Goal: Task Accomplishment & Management: Complete application form

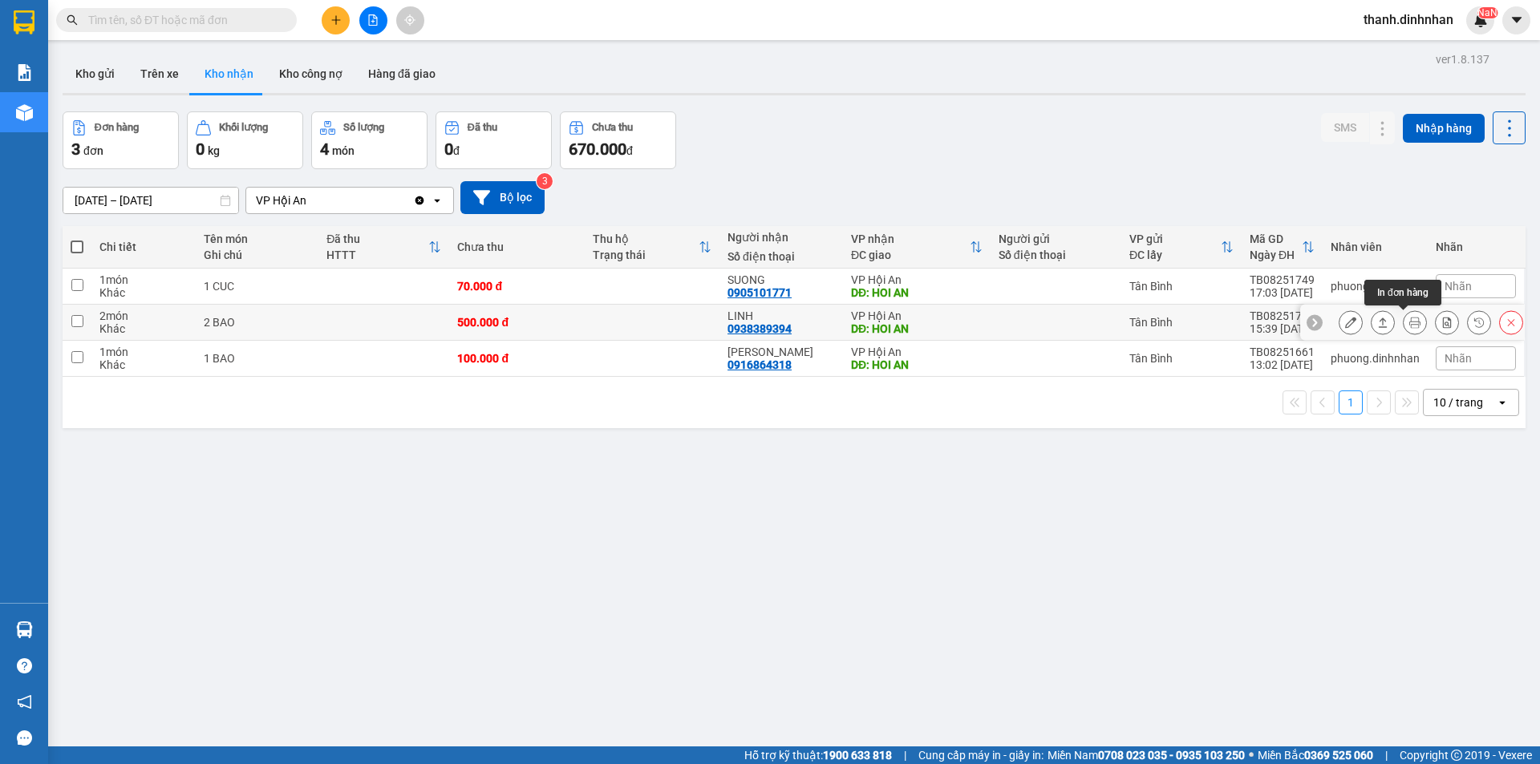
click at [1410, 322] on button at bounding box center [1414, 323] width 22 height 28
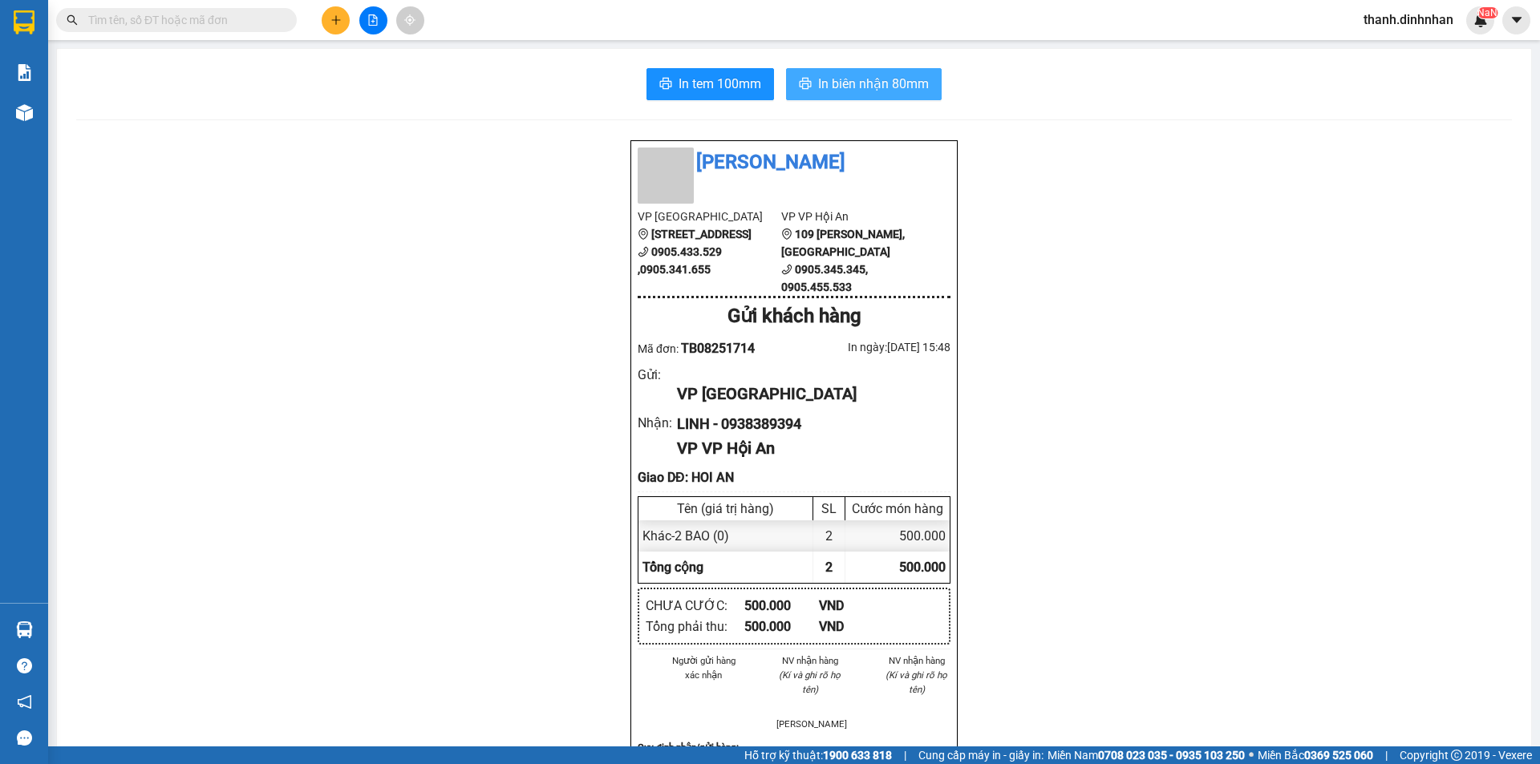
click at [860, 88] on span "In biên nhận 80mm" at bounding box center [873, 84] width 111 height 20
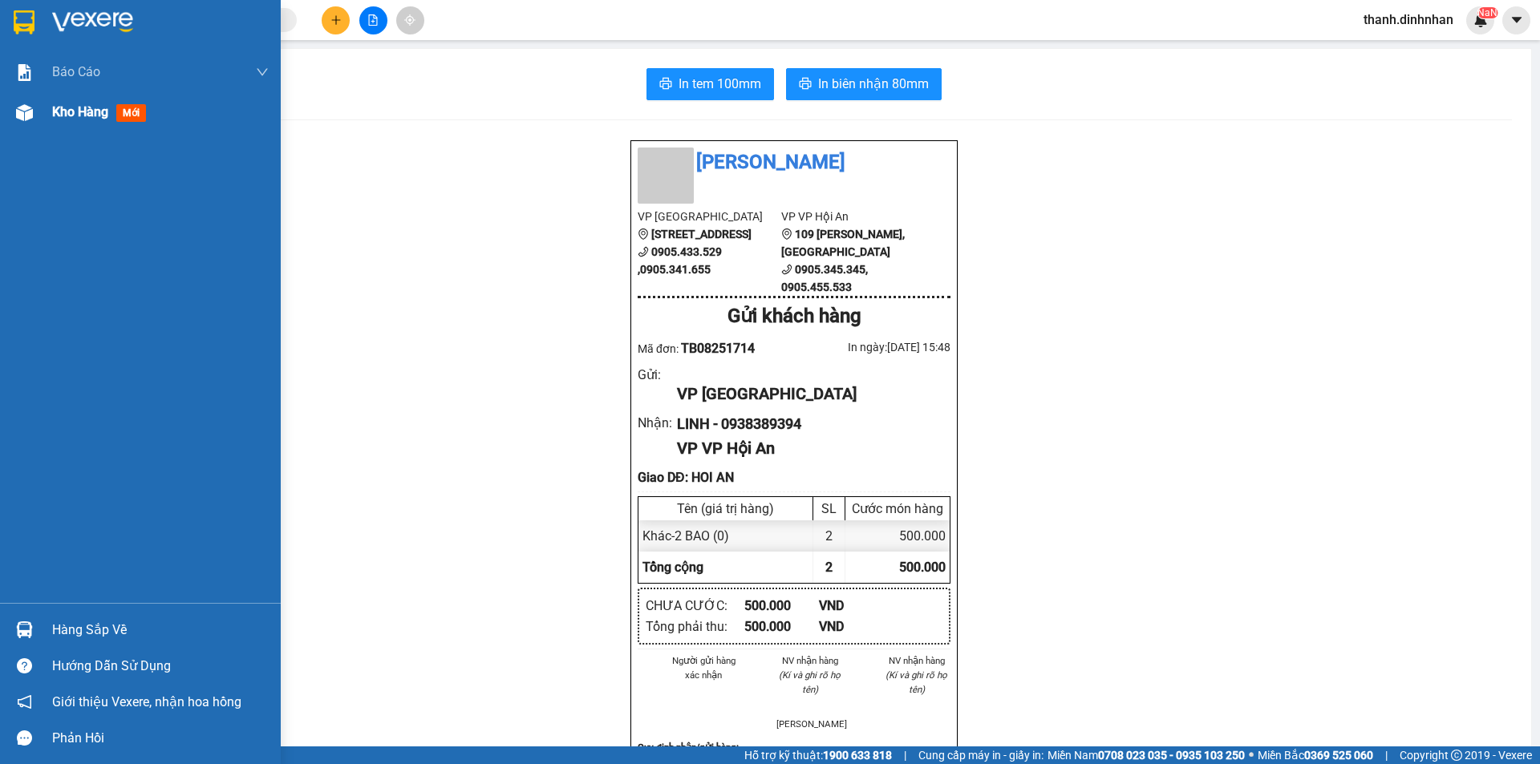
click at [47, 112] on div "Kho hàng mới" at bounding box center [140, 112] width 281 height 40
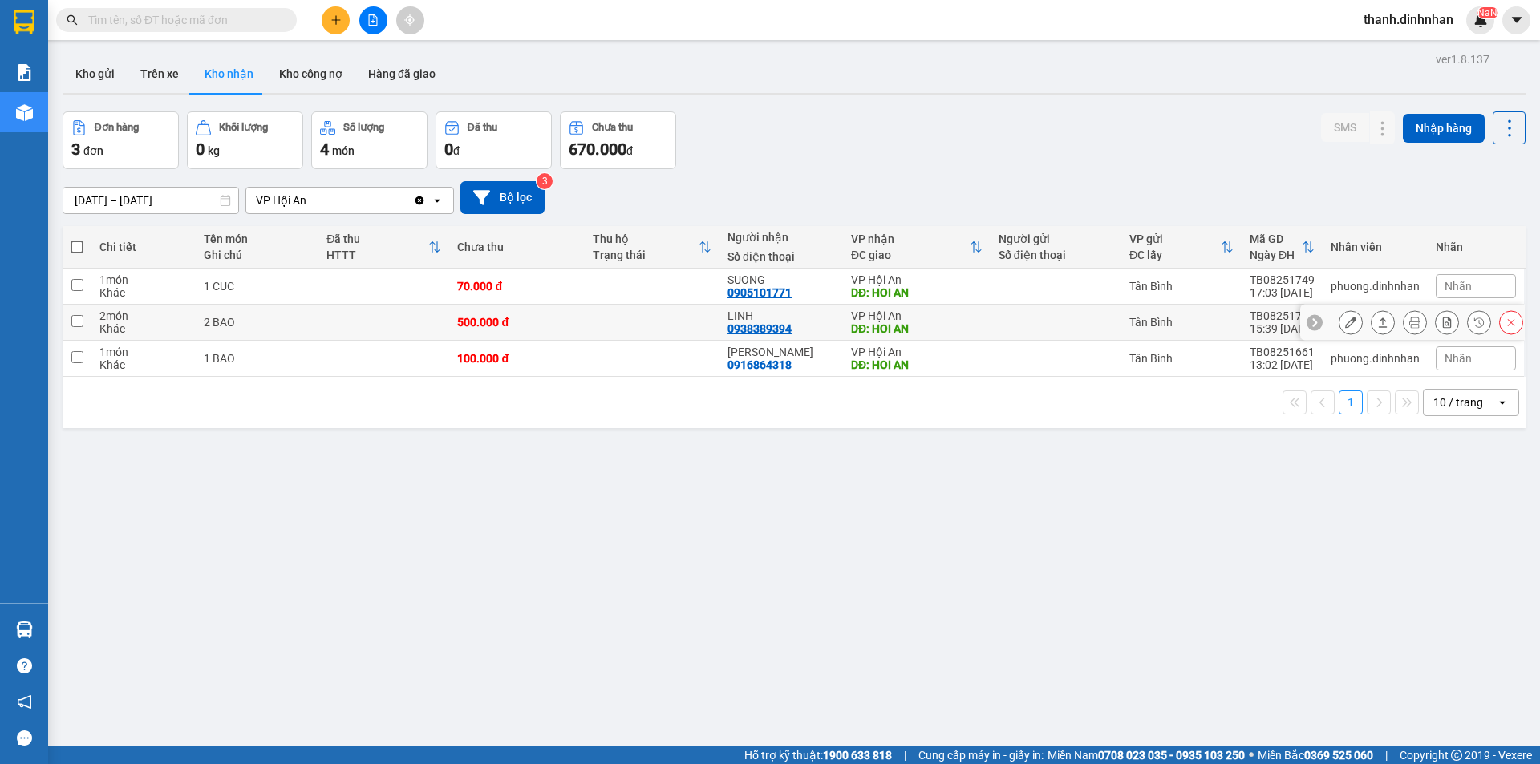
click at [1339, 327] on button at bounding box center [1350, 323] width 22 height 28
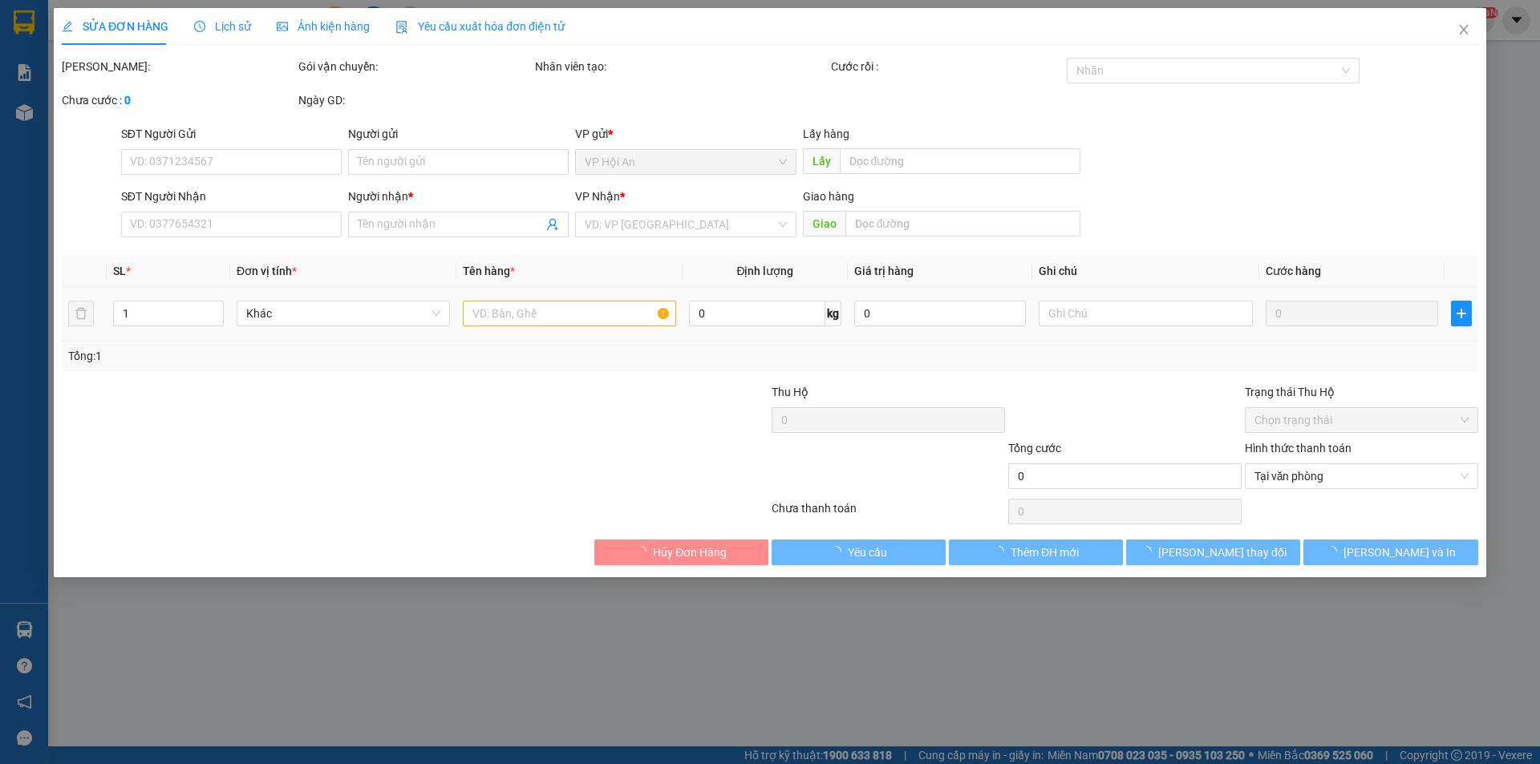
type input "0938389394"
type input "LINH"
type input "HOI AN"
type input "500.000"
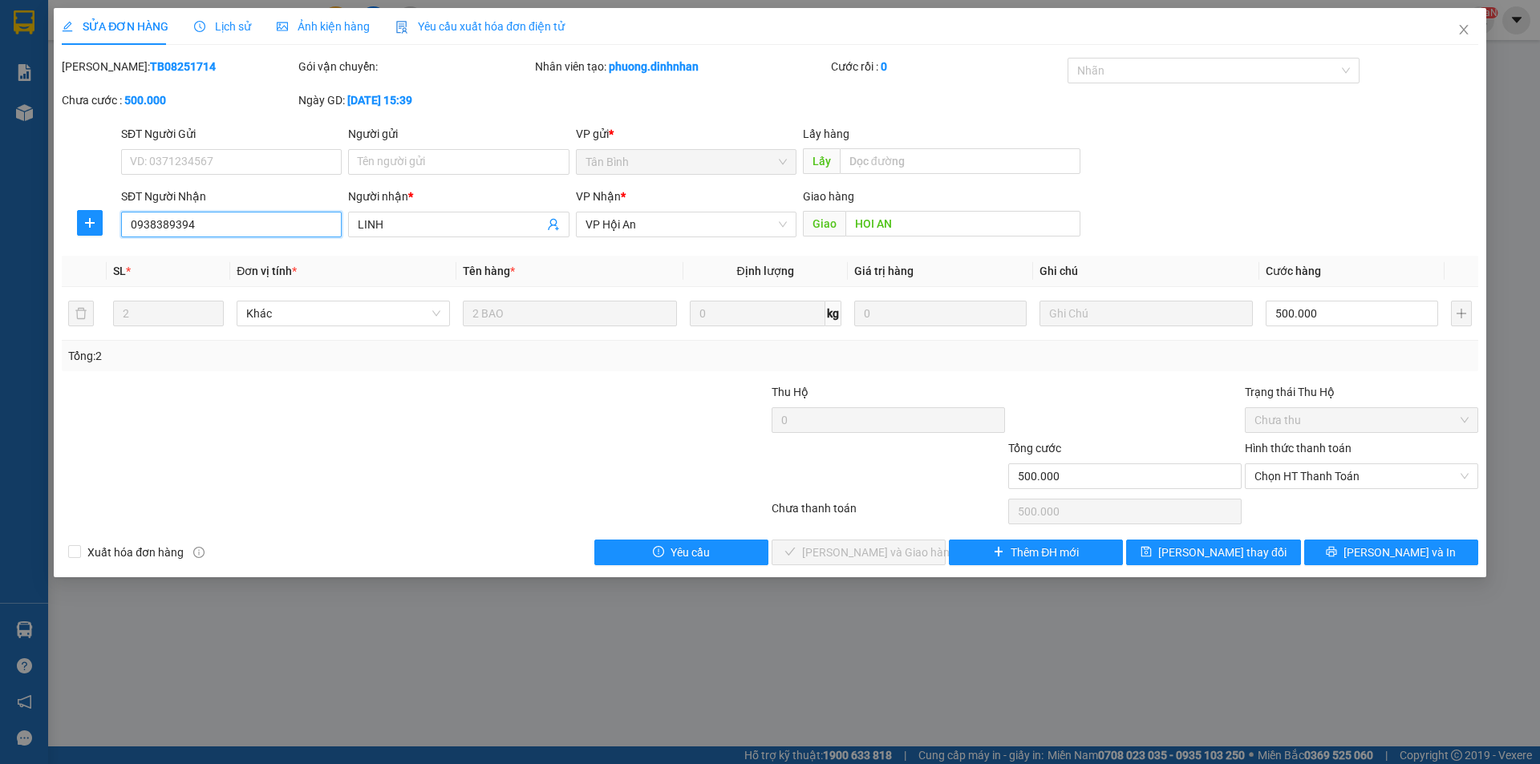
drag, startPoint x: 221, startPoint y: 233, endPoint x: 151, endPoint y: 233, distance: 69.8
click at [151, 233] on input "0938389394" at bounding box center [231, 225] width 221 height 26
type input "0935512652"
click at [1337, 548] on icon "printer" at bounding box center [1330, 551] width 11 height 11
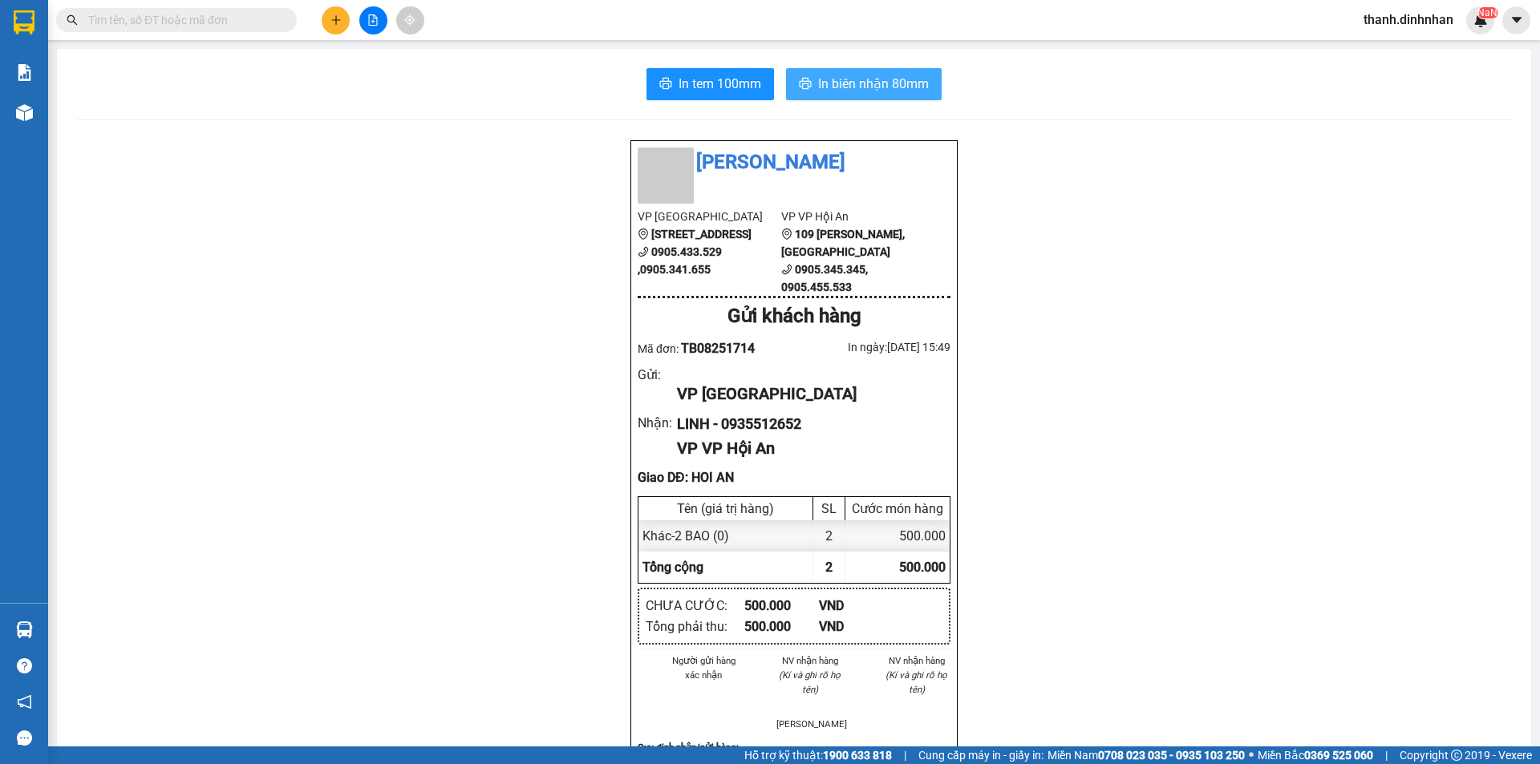
click at [847, 86] on span "In biên nhận 80mm" at bounding box center [873, 84] width 111 height 20
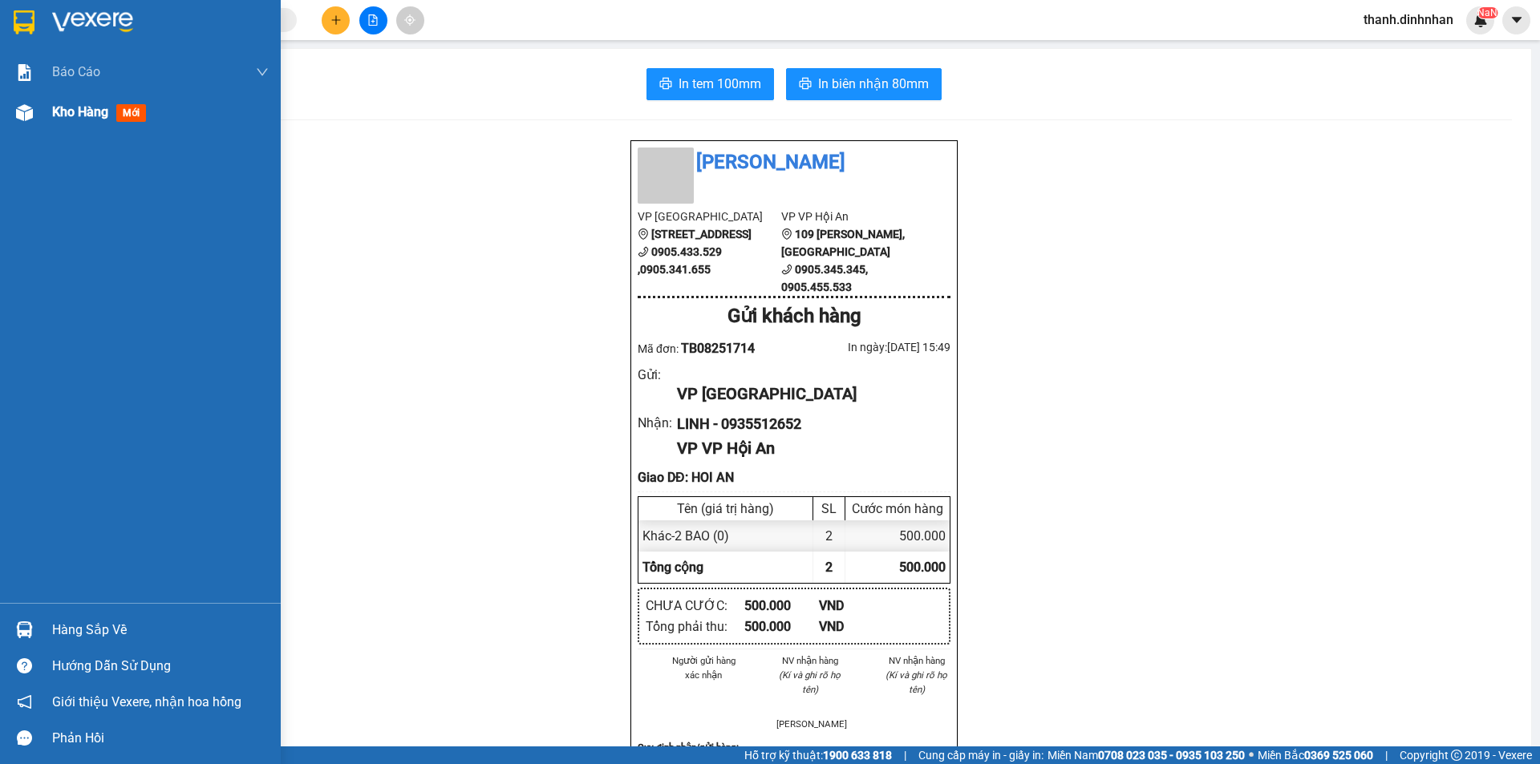
click at [38, 109] on div "Kho hàng mới" at bounding box center [140, 112] width 281 height 40
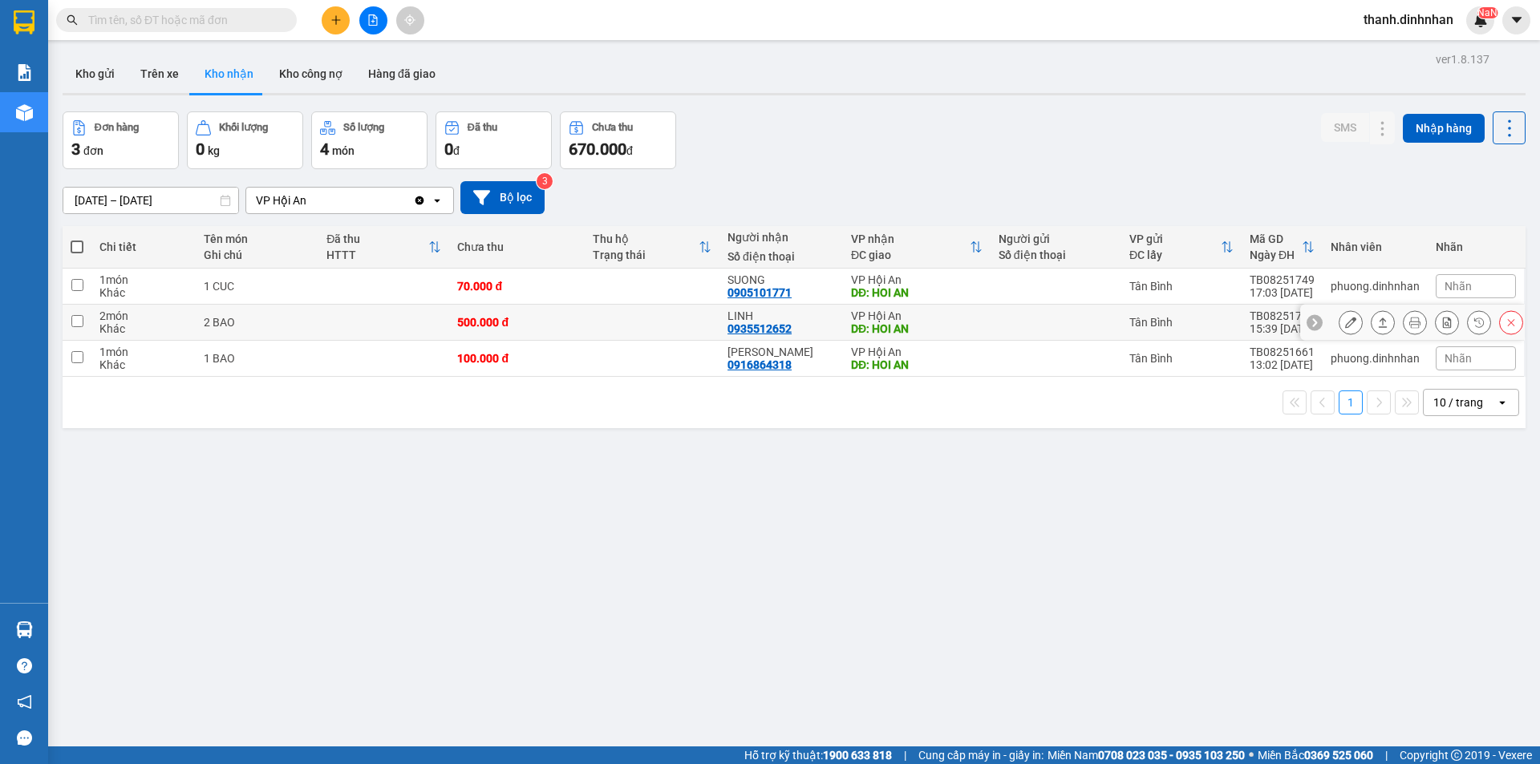
click at [767, 331] on div "0935512652" at bounding box center [759, 328] width 64 height 13
copy div "0935512652"
click at [904, 461] on div "ver 1.8.137 Kho gửi Trên xe Kho nhận Kho công nợ Hàng đã giao Đơn hàng 3 đơn Kh…" at bounding box center [793, 430] width 1475 height 764
click at [95, 86] on button "Kho gửi" at bounding box center [95, 74] width 65 height 38
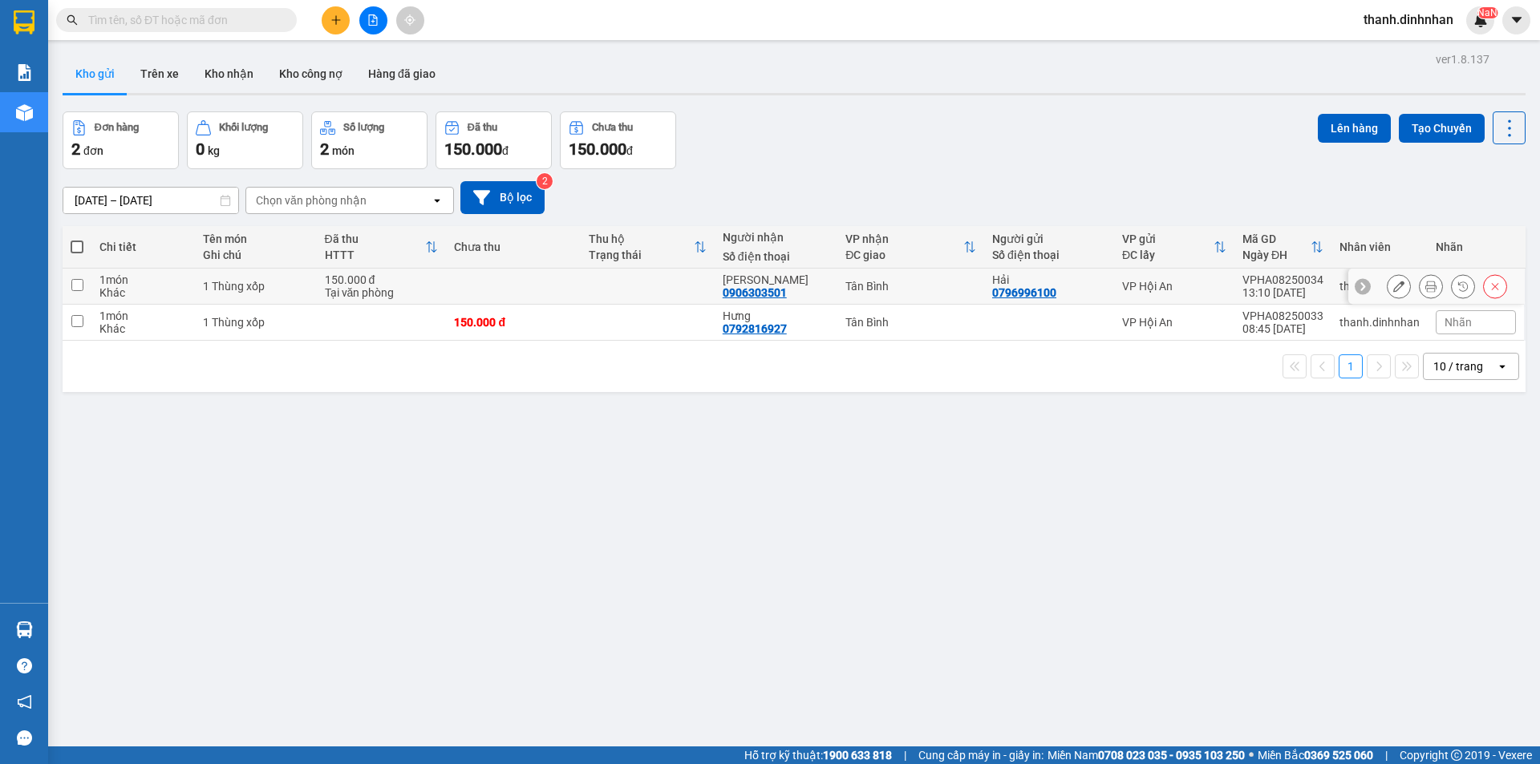
click at [755, 289] on div "0906303501" at bounding box center [754, 292] width 64 height 13
copy div "0906303501"
drag, startPoint x: 523, startPoint y: 667, endPoint x: 447, endPoint y: 419, distance: 259.8
click at [523, 666] on div "ver 1.8.137 Kho gửi Trên xe Kho nhận Kho công nợ Hàng đã giao Đơn hàng 2 đơn Kh…" at bounding box center [793, 430] width 1475 height 764
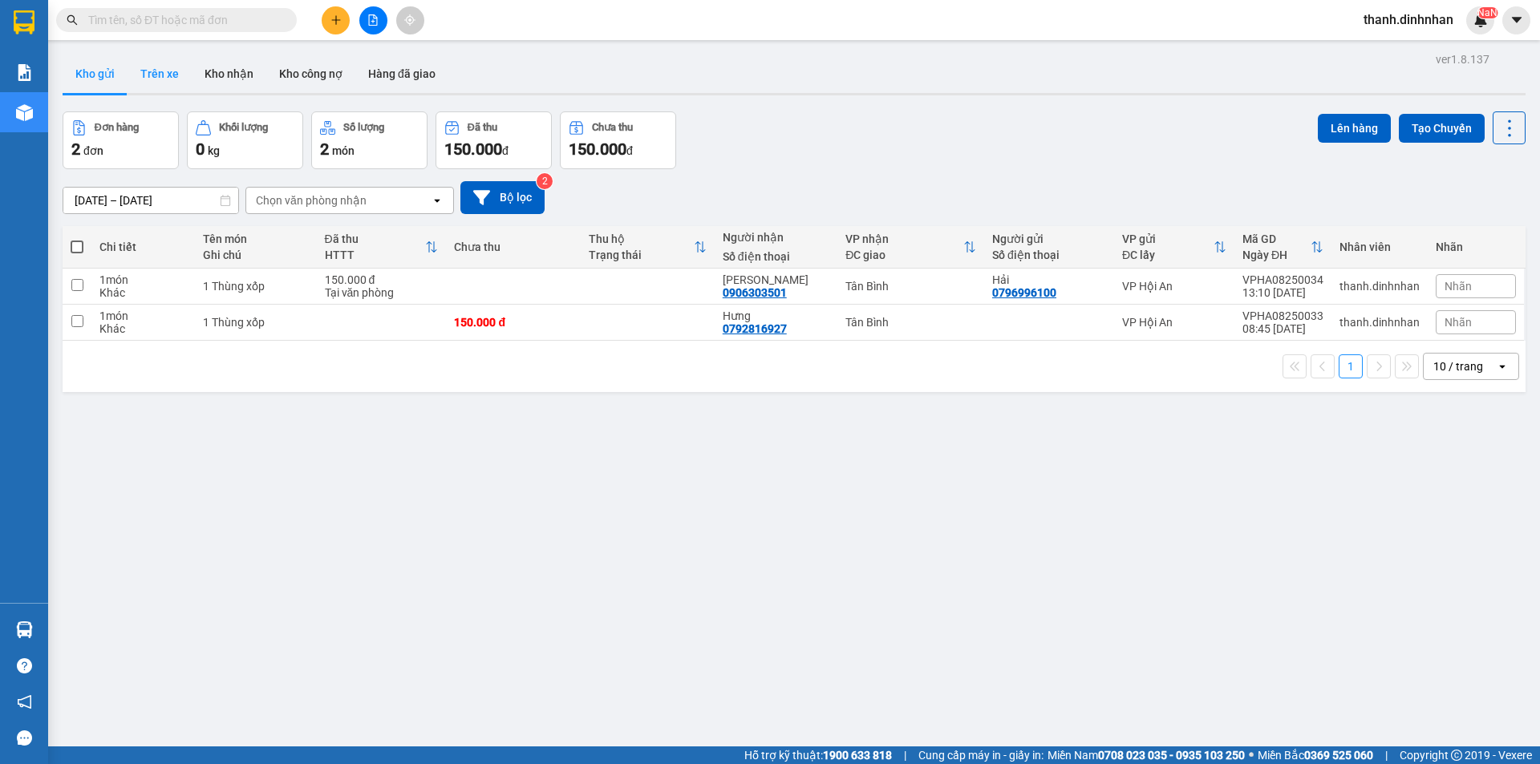
click at [172, 69] on button "Trên xe" at bounding box center [159, 74] width 64 height 38
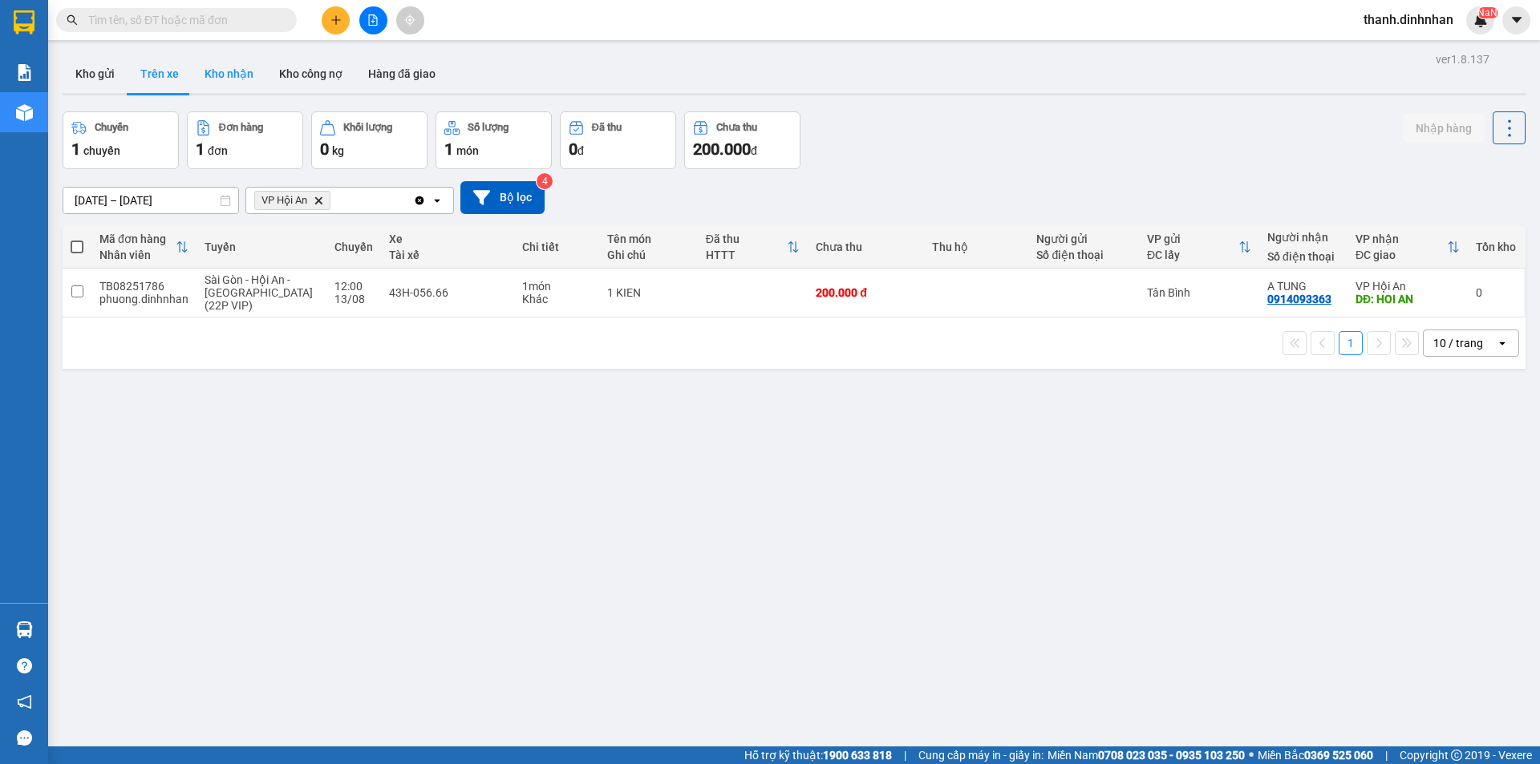
click at [195, 83] on button "Kho nhận" at bounding box center [229, 74] width 75 height 38
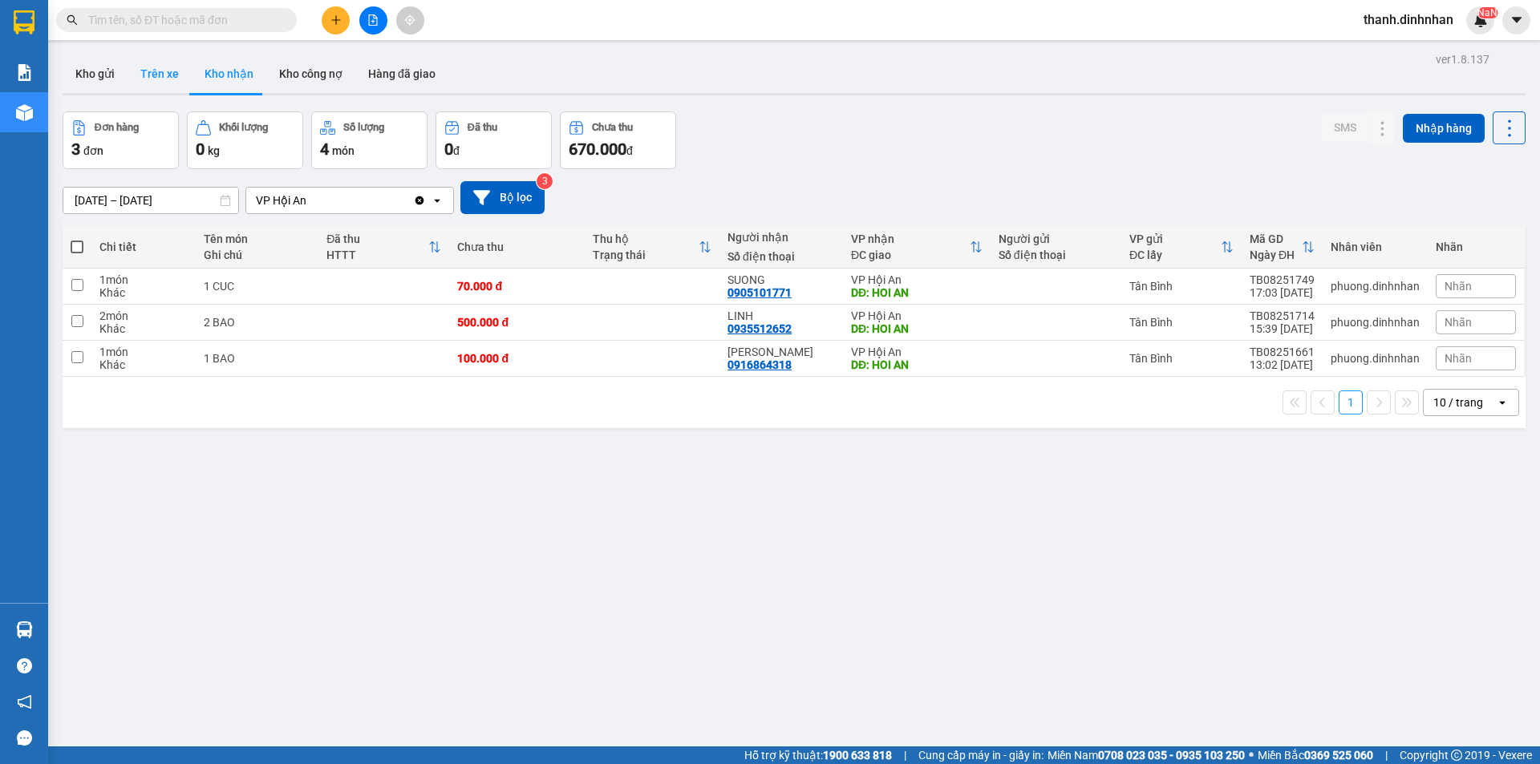
click at [159, 83] on button "Trên xe" at bounding box center [159, 74] width 64 height 38
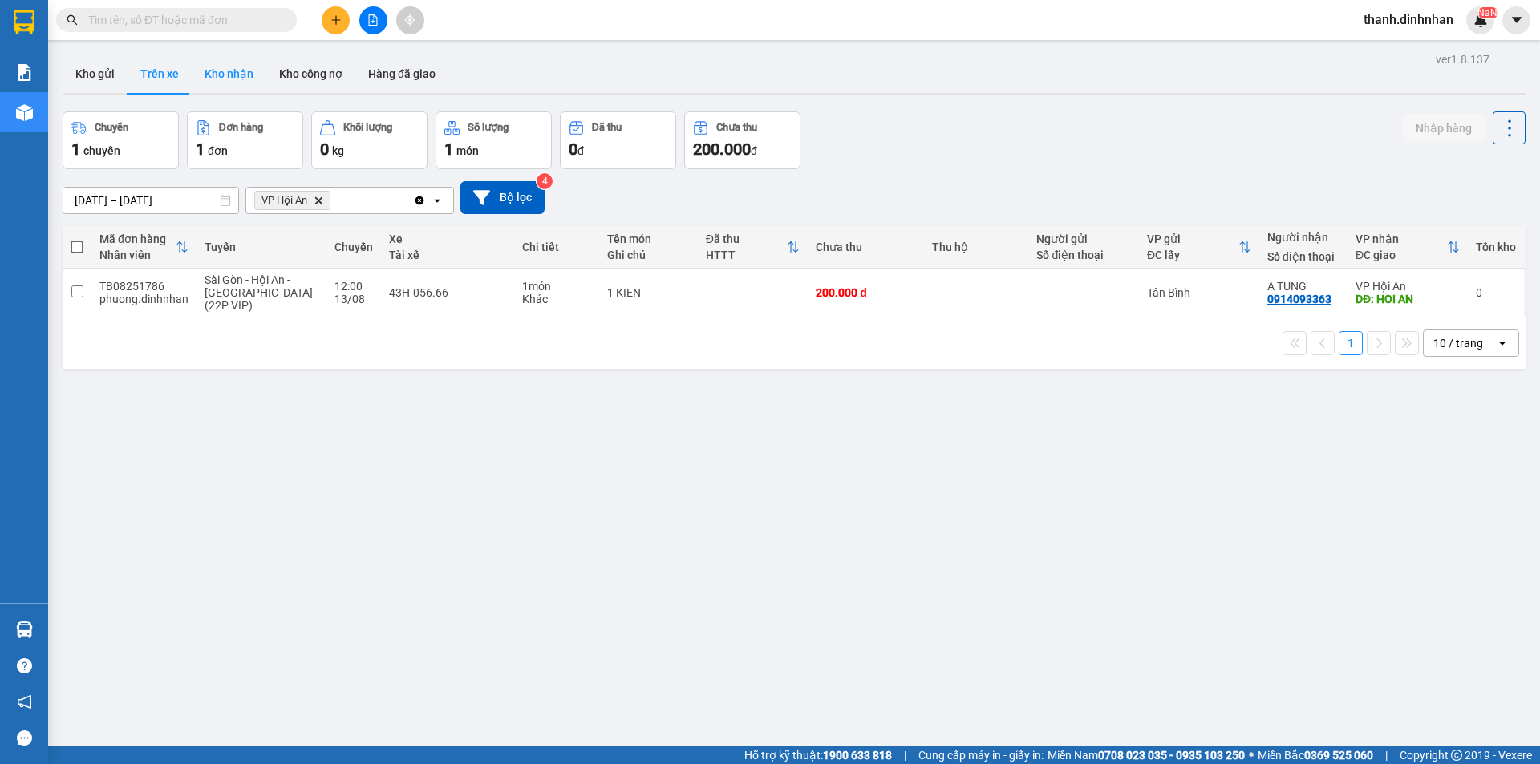
click at [249, 90] on button "Kho nhận" at bounding box center [229, 74] width 75 height 38
type input "[DATE] – [DATE]"
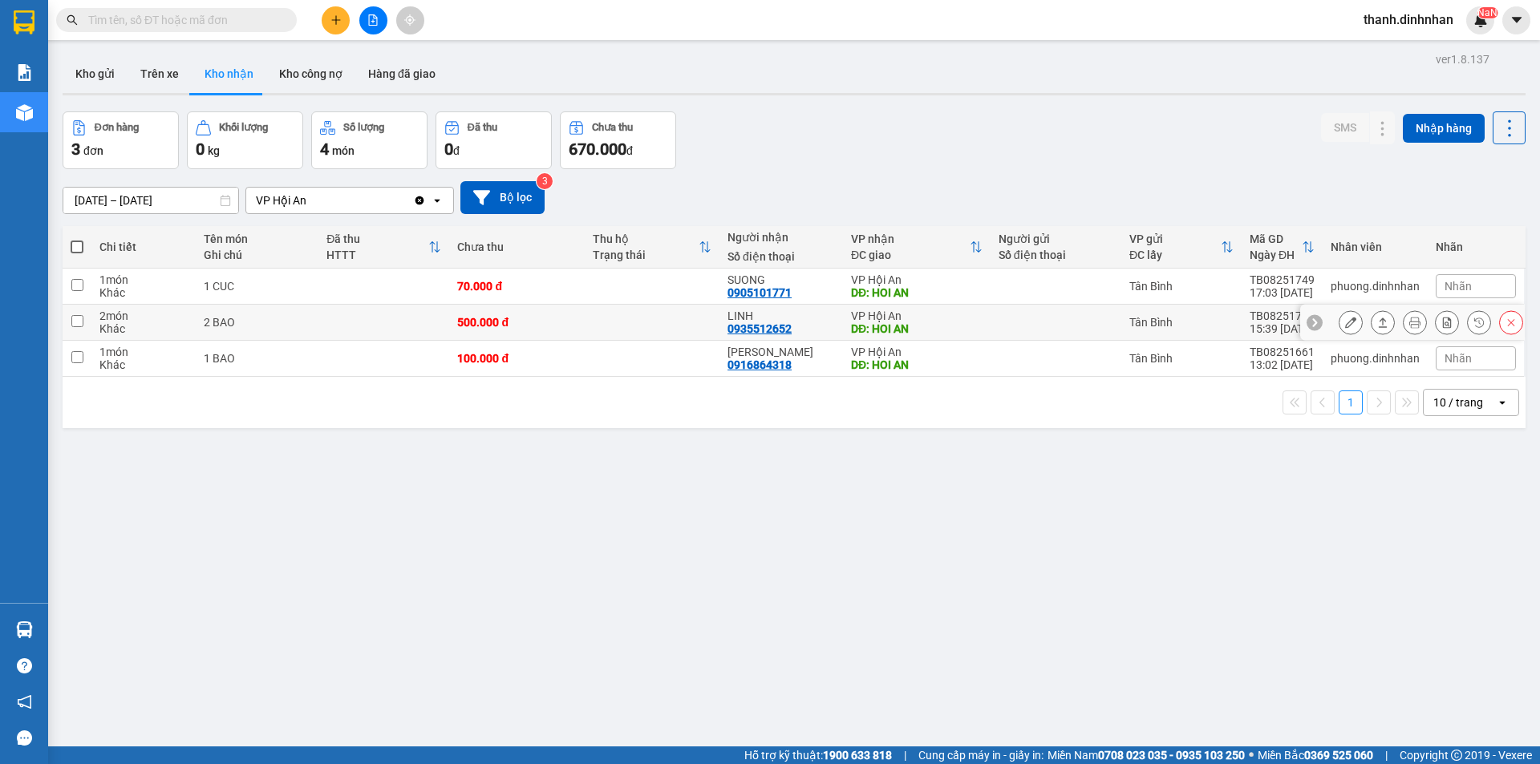
click at [1345, 325] on icon at bounding box center [1350, 322] width 11 height 11
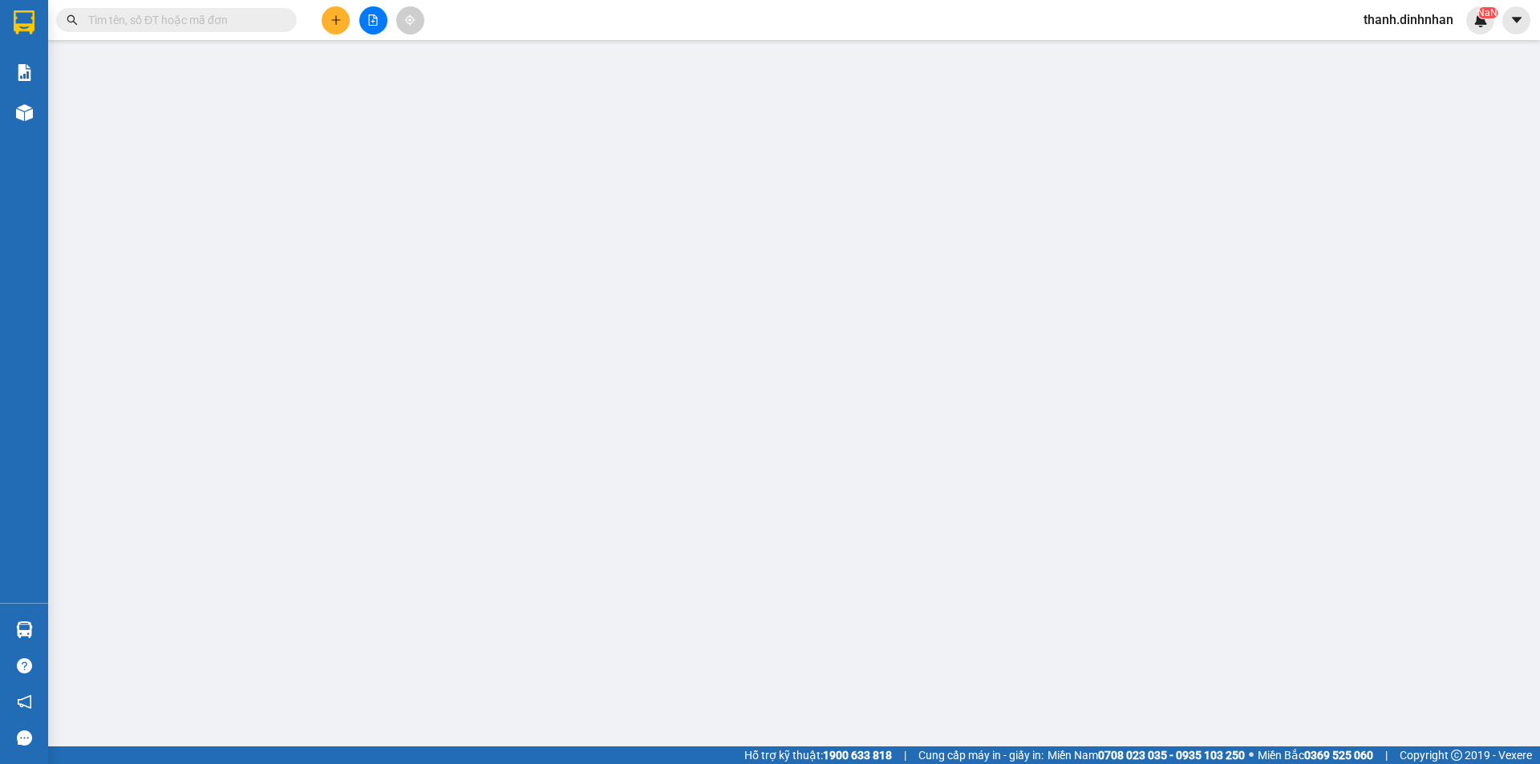
type input "0935512652"
type input "LINH"
type input "HOI AN"
type input "500.000"
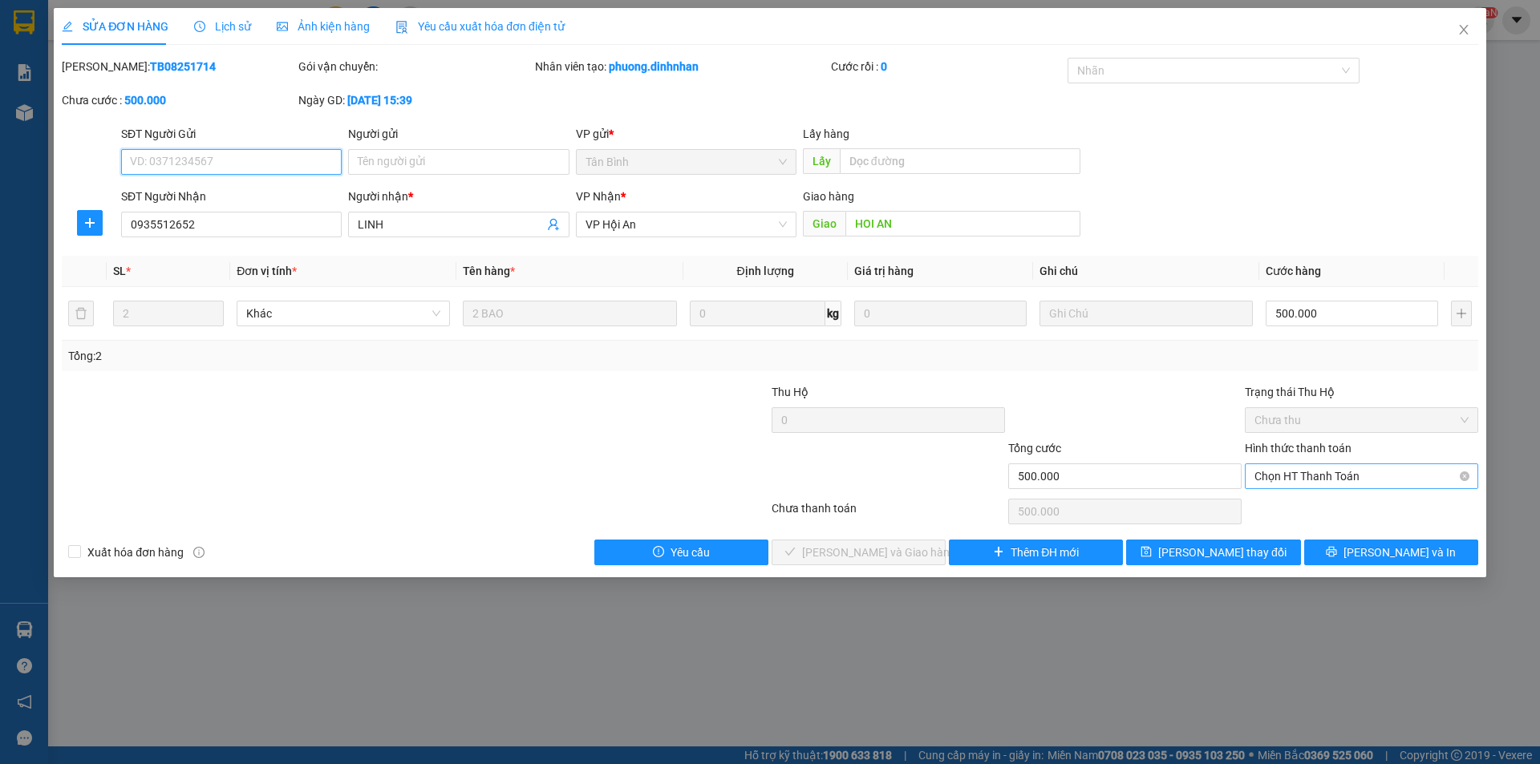
click at [1382, 478] on span "Chọn HT Thanh Toán" at bounding box center [1361, 476] width 214 height 24
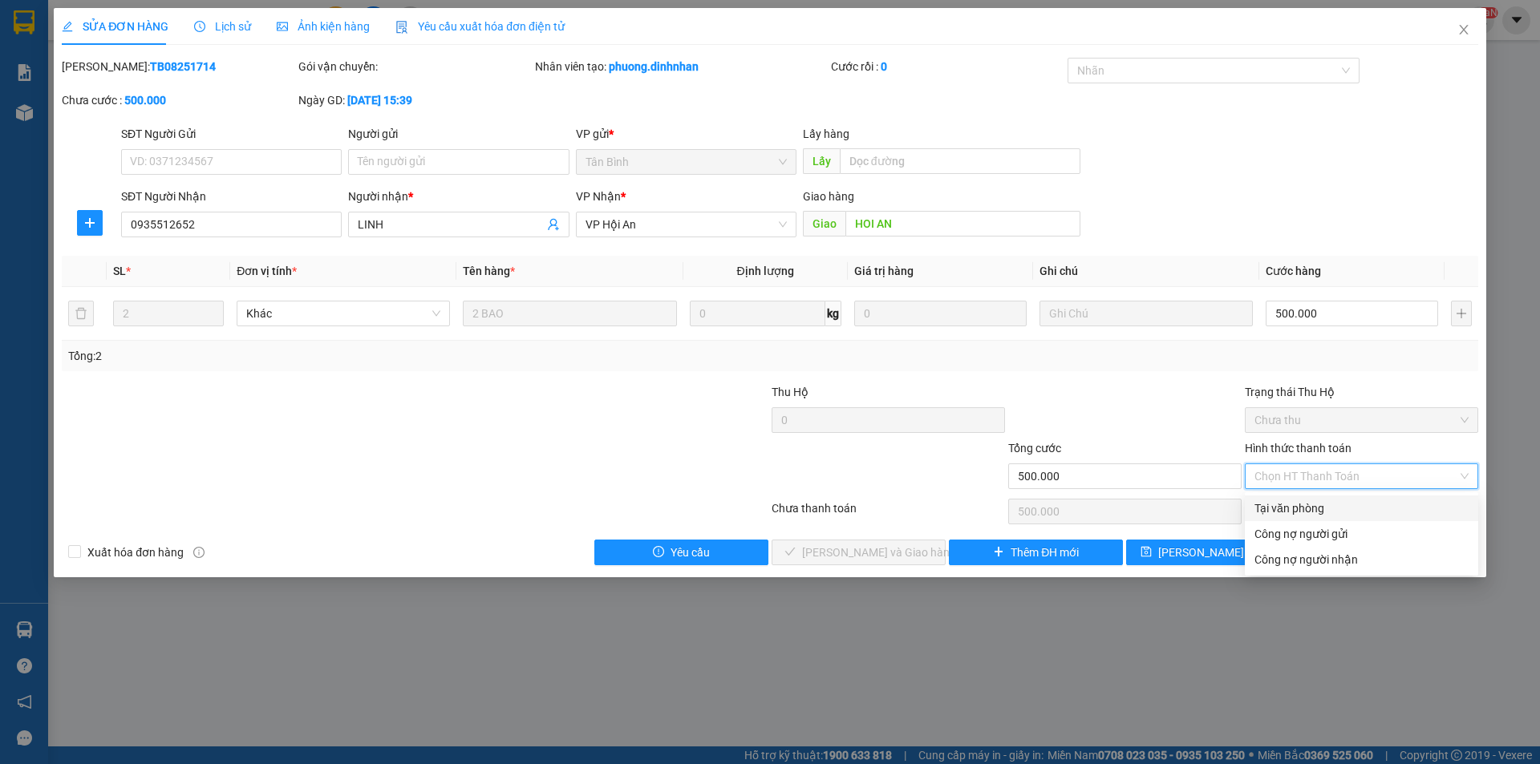
click at [1342, 505] on div "Tại văn phòng" at bounding box center [1361, 509] width 214 height 18
type input "0"
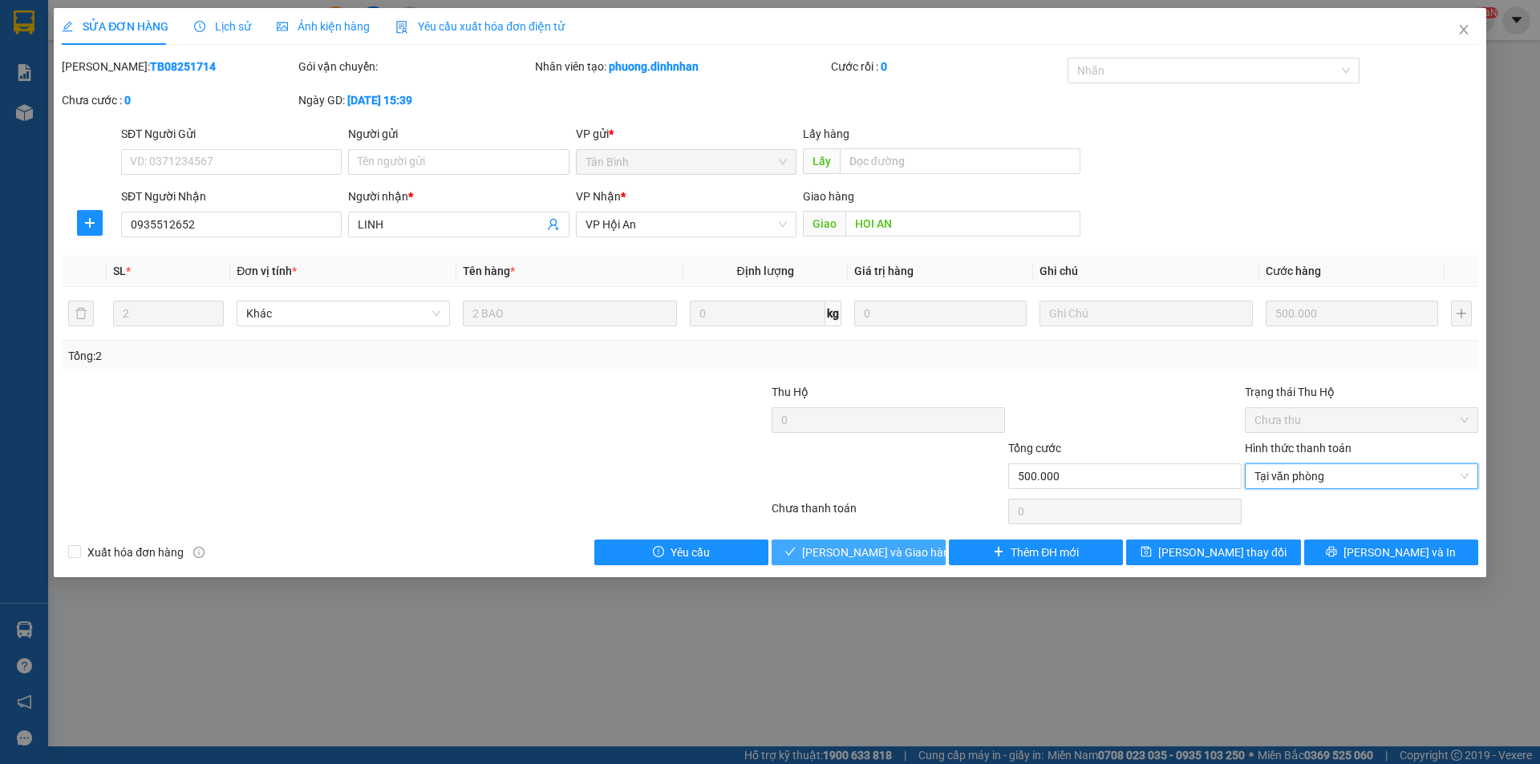
click at [820, 558] on button "[PERSON_NAME] và Giao hàng" at bounding box center [858, 553] width 174 height 26
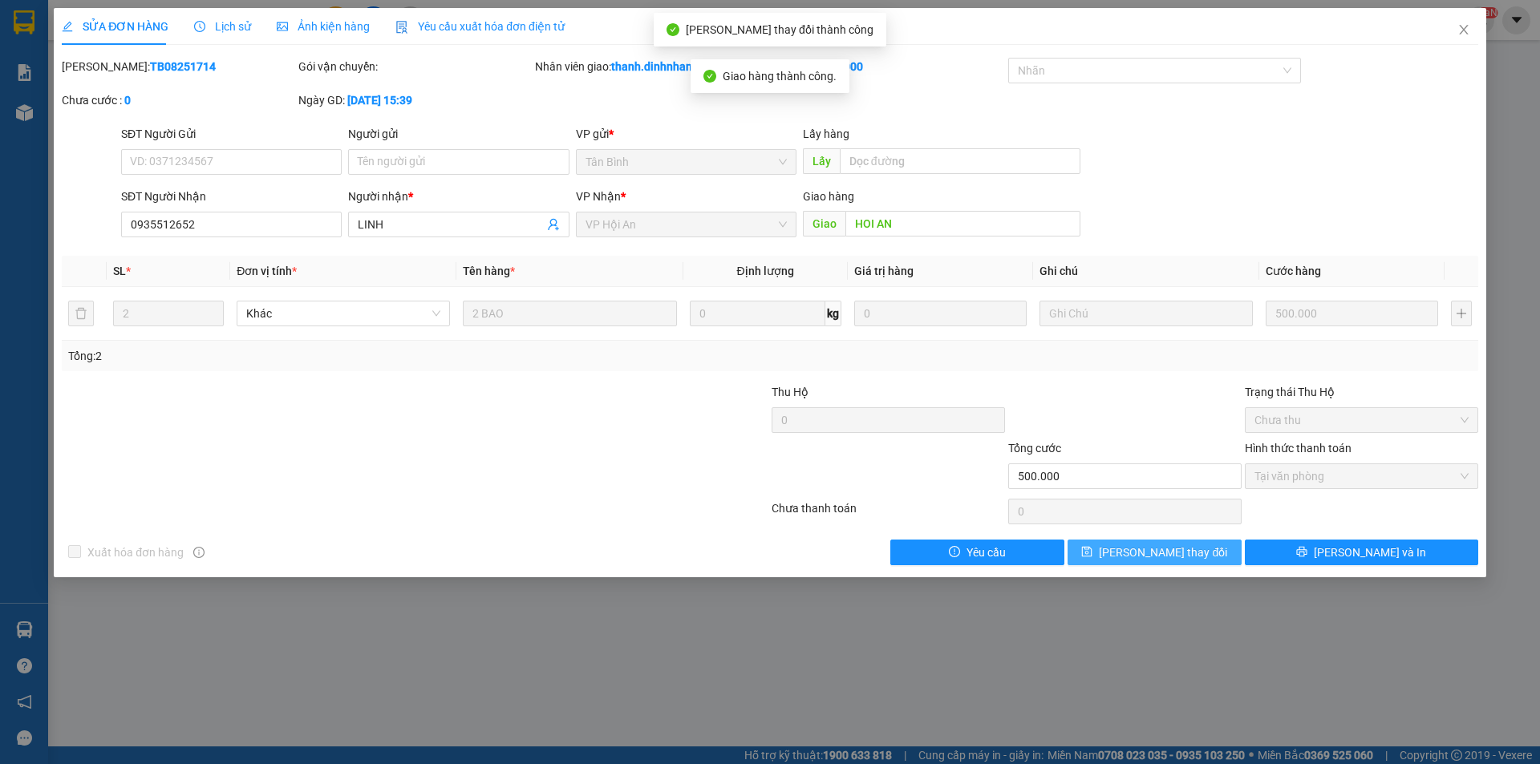
click at [1158, 563] on button "[PERSON_NAME] thay đổi" at bounding box center [1154, 553] width 174 height 26
